Goal: Navigation & Orientation: Find specific page/section

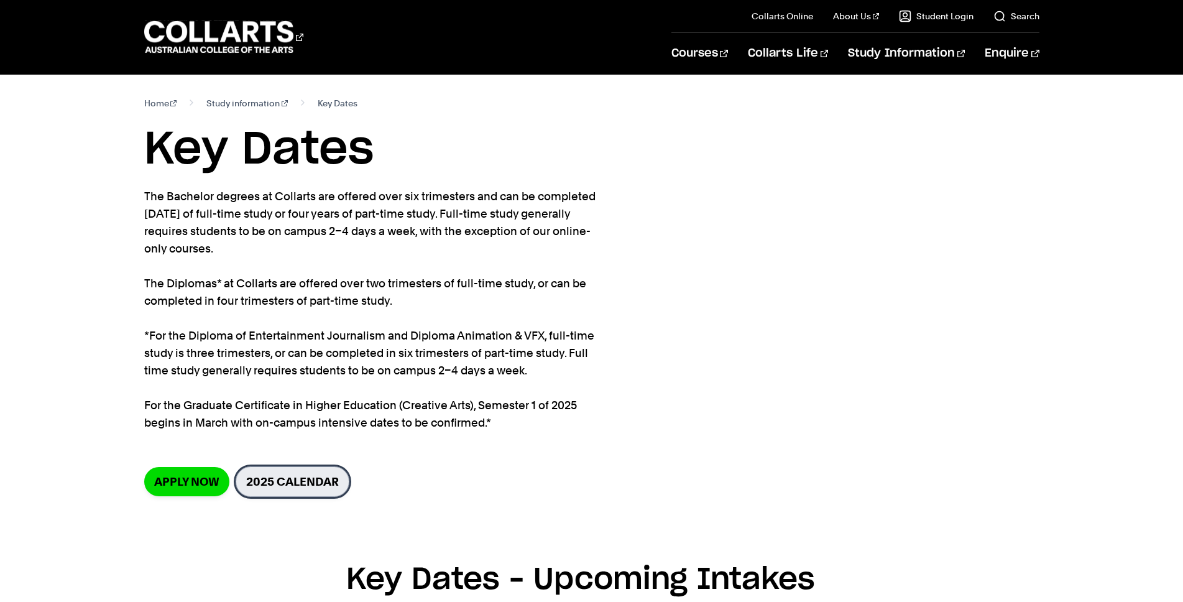
click at [293, 477] on link "2025 Calendar" at bounding box center [293, 481] width 114 height 30
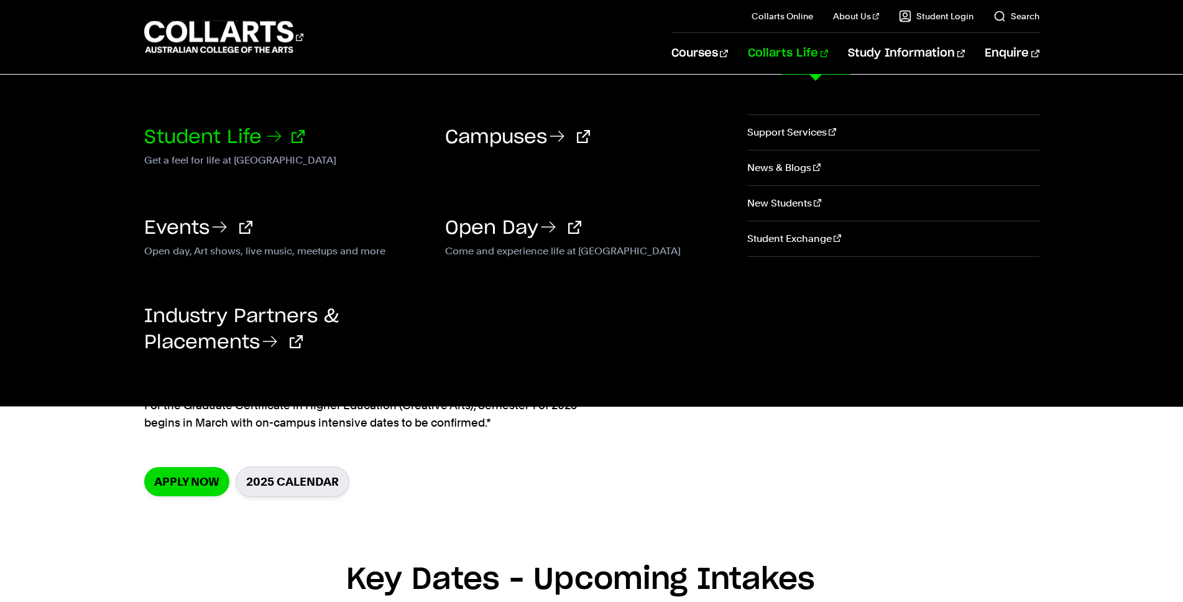
click at [227, 134] on link "Student Life" at bounding box center [224, 137] width 160 height 19
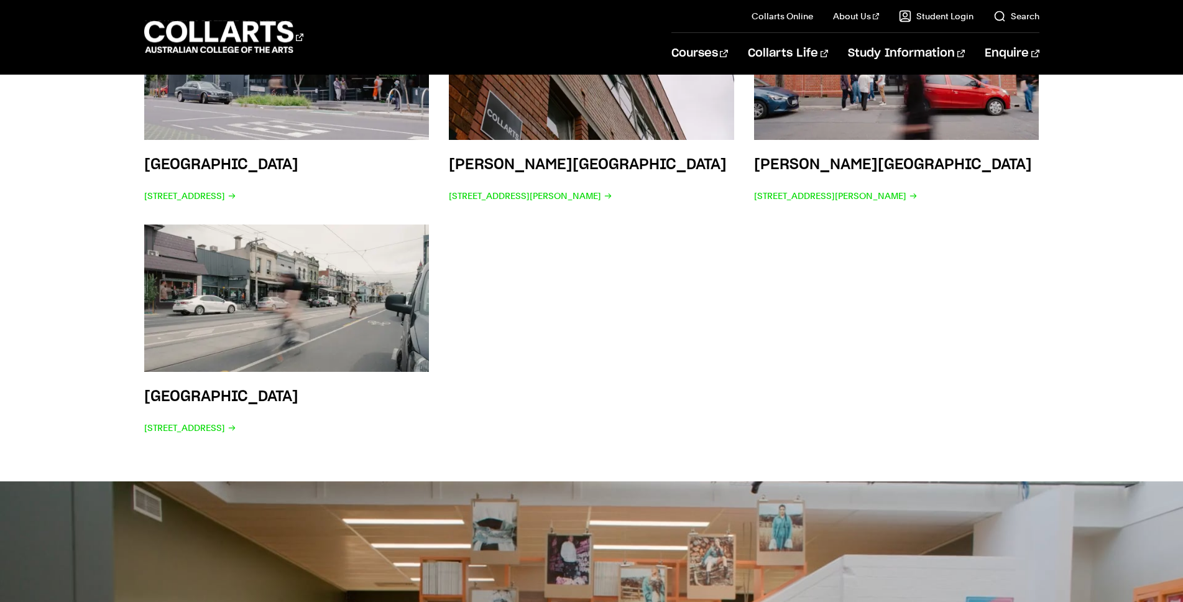
scroll to position [2165, 0]
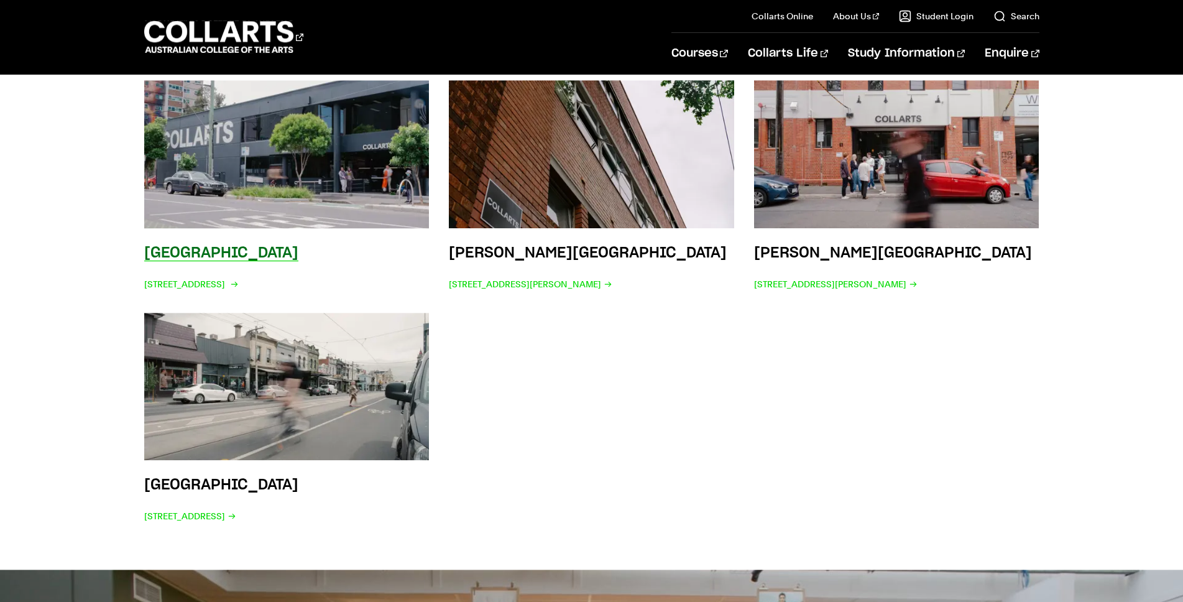
click at [244, 245] on h3 "[GEOGRAPHIC_DATA]" at bounding box center [221, 252] width 154 height 15
